Goal: Find specific page/section: Locate a particular part of the current website

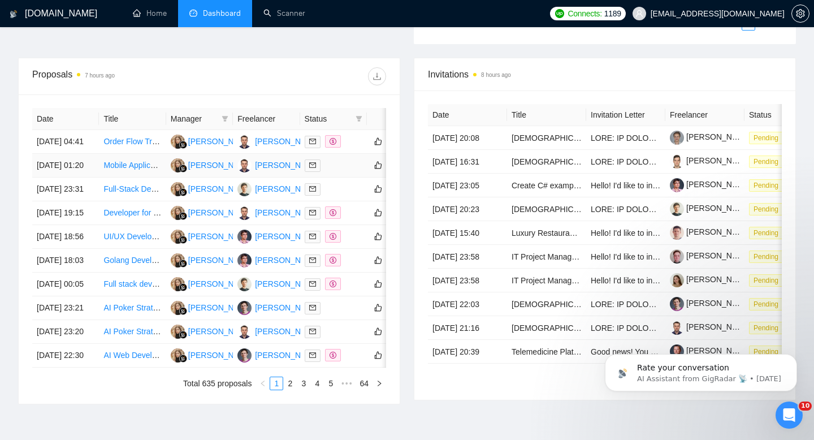
scroll to position [405, 0]
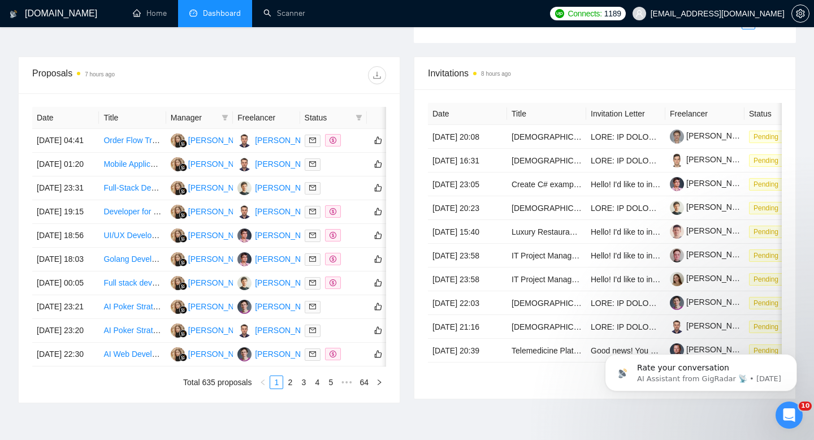
click at [258, 115] on th "Freelancer" at bounding box center [266, 118] width 67 height 22
click at [251, 117] on th "Freelancer" at bounding box center [266, 118] width 67 height 22
click at [225, 118] on icon "filter" at bounding box center [225, 117] width 7 height 7
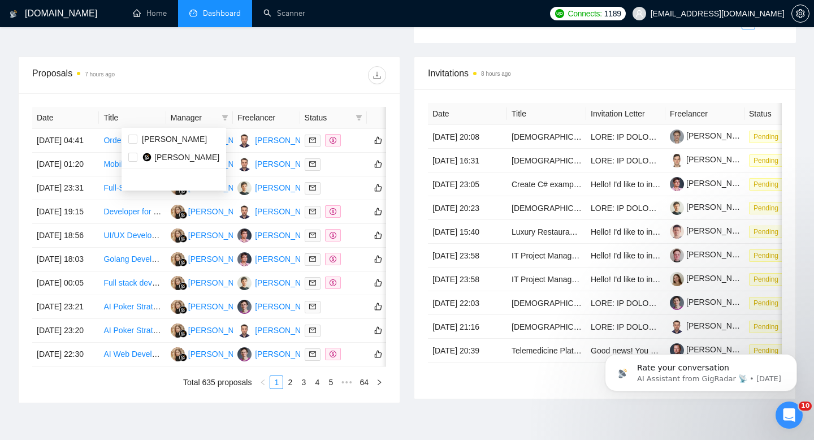
click at [269, 122] on th "Freelancer" at bounding box center [266, 118] width 67 height 22
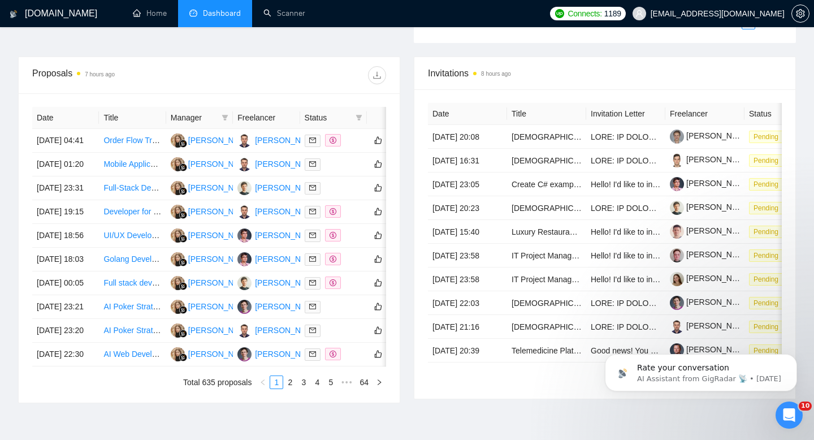
click at [267, 119] on th "Freelancer" at bounding box center [266, 118] width 67 height 22
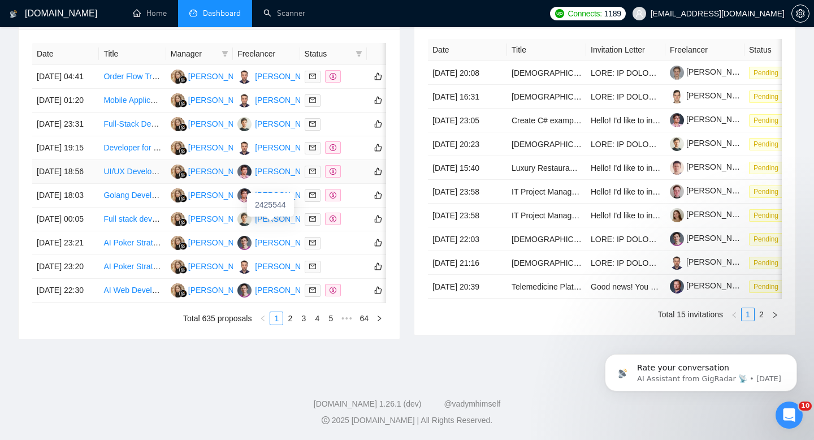
scroll to position [498, 0]
click at [289, 325] on link "2" at bounding box center [290, 318] width 12 height 12
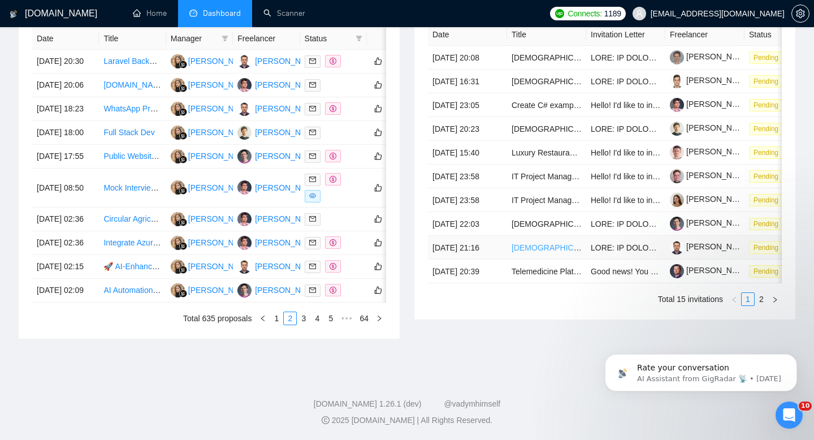
scroll to position [580, 0]
click at [762, 305] on link "2" at bounding box center [761, 299] width 12 height 12
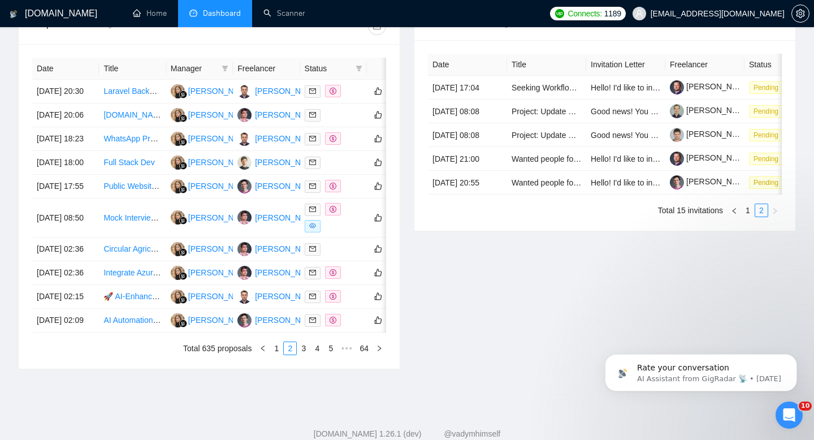
scroll to position [450, 0]
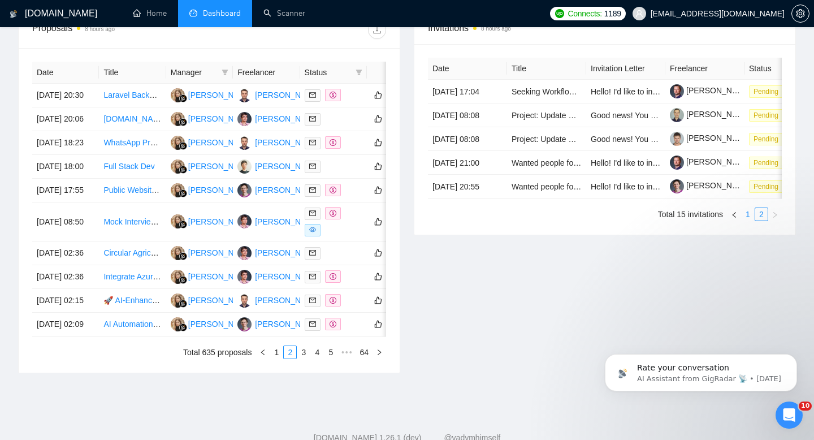
click at [749, 221] on link "1" at bounding box center [748, 214] width 12 height 12
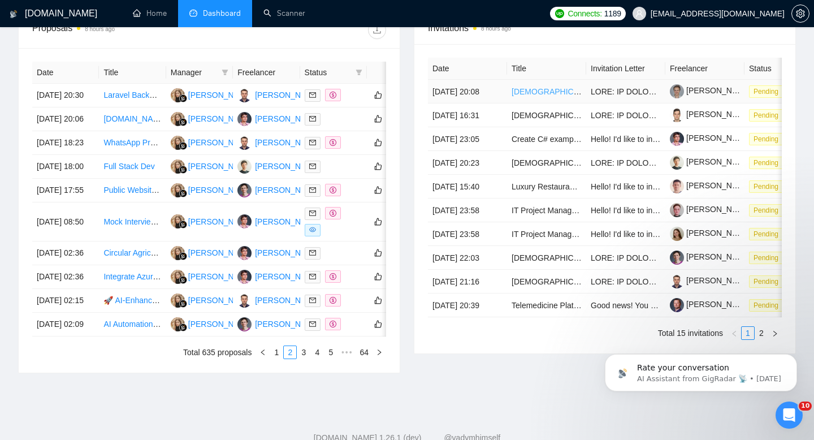
click at [537, 96] on link "[DEMOGRAPHIC_DATA] Speakers of Polish – Talent Bench for Future Managed Service…" at bounding box center [704, 91] width 385 height 9
